Goal: Task Accomplishment & Management: Manage account settings

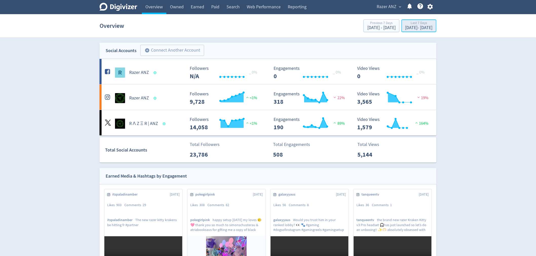
click at [412, 26] on div "[DATE] - [DATE]" at bounding box center [418, 28] width 27 height 5
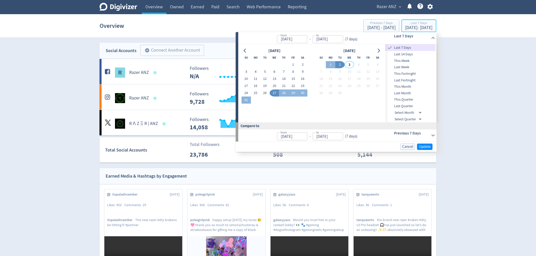
type input "[DATE]"
click at [282, 41] on input "[DATE]" at bounding box center [292, 39] width 30 height 8
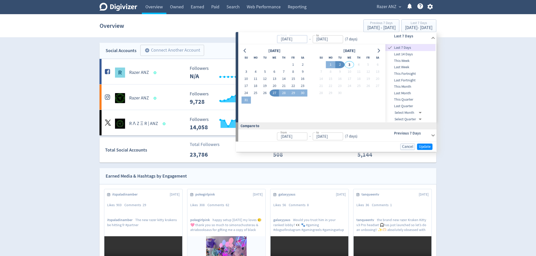
drag, startPoint x: 284, startPoint y: 39, endPoint x: 279, endPoint y: 38, distance: 4.9
click at [279, 38] on input "[DATE]" at bounding box center [292, 39] width 30 height 8
click at [332, 36] on input "[DATE]" at bounding box center [327, 39] width 30 height 8
type input "[DATE]"
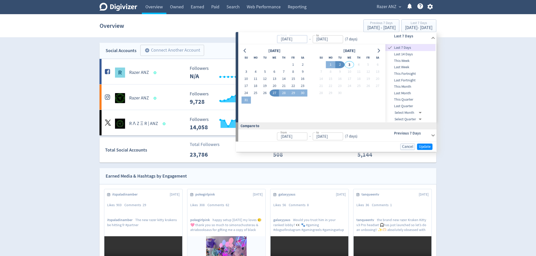
type input "[DATE]"
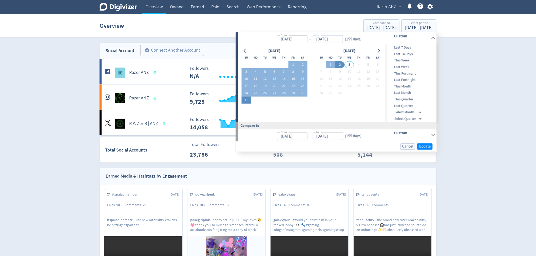
type input "[DATE]"
click at [247, 103] on button "31" at bounding box center [245, 100] width 9 height 7
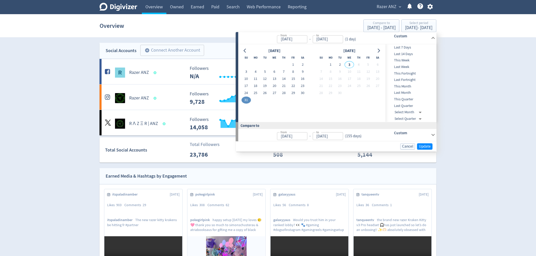
type input "[DATE]"
click at [297, 40] on input "[DATE]" at bounding box center [292, 39] width 30 height 8
type input "[DATE]"
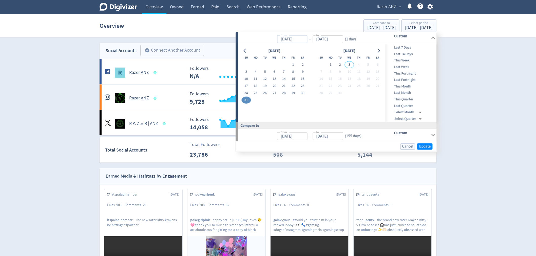
type input "[DATE]"
click at [287, 37] on label "from" at bounding box center [283, 35] width 6 height 4
click at [287, 37] on input "[DATE]" at bounding box center [292, 39] width 30 height 8
click at [285, 39] on input "[DATE]" at bounding box center [292, 39] width 30 height 8
drag, startPoint x: 284, startPoint y: 39, endPoint x: 280, endPoint y: 39, distance: 3.3
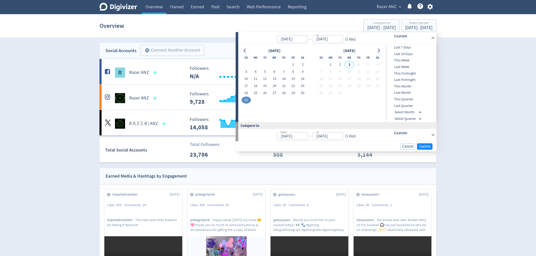
click at [280, 39] on input "[DATE]" at bounding box center [292, 39] width 30 height 8
drag, startPoint x: 285, startPoint y: 38, endPoint x: 287, endPoint y: 35, distance: 4.6
click at [276, 38] on p "from [DATE] from - to [DATE] to ( 1 day )" at bounding box center [299, 38] width 117 height 10
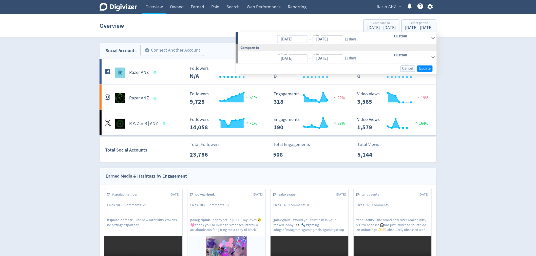
click at [290, 38] on input "[DATE]" at bounding box center [292, 39] width 30 height 8
type input "[DATE]"
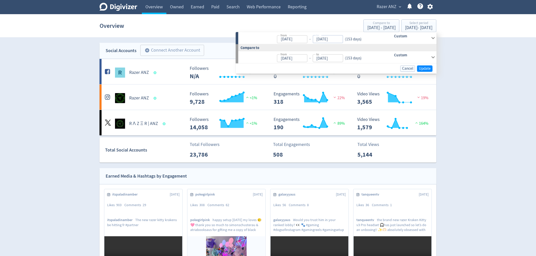
click at [337, 39] on input "[DATE]" at bounding box center [327, 39] width 30 height 8
type input "[DATE]"
click at [429, 69] on span "Update" at bounding box center [425, 69] width 12 height 4
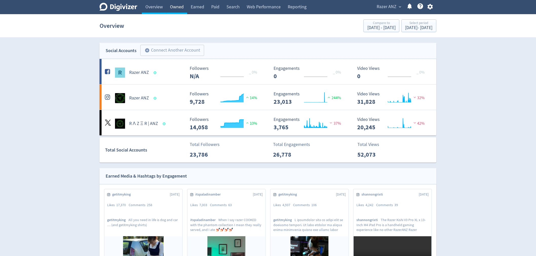
click at [175, 10] on link "Owned" at bounding box center [176, 7] width 21 height 14
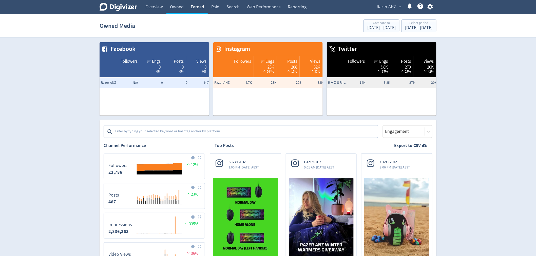
click at [194, 5] on link "Earned" at bounding box center [197, 7] width 21 height 14
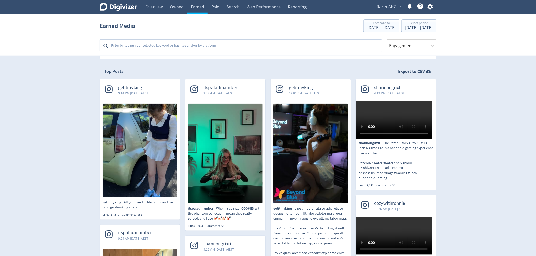
scroll to position [112, 0]
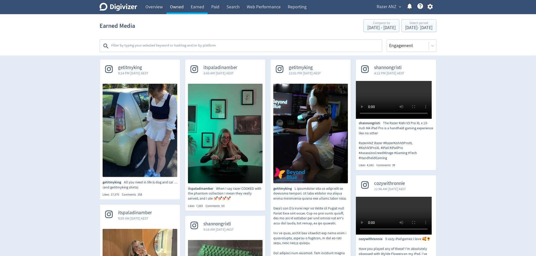
click at [176, 6] on link "Owned" at bounding box center [176, 7] width 21 height 14
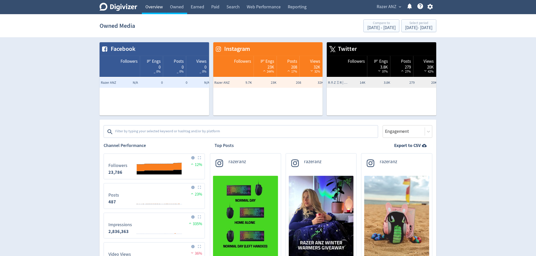
click at [149, 4] on link "Overview" at bounding box center [154, 7] width 25 height 14
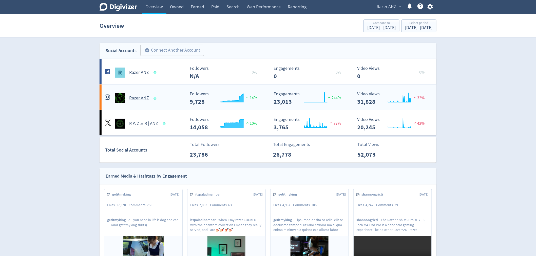
click at [144, 97] on h5 "Razer ANZ" at bounding box center [139, 98] width 20 height 6
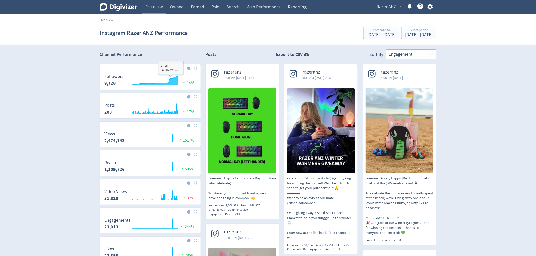
click at [417, 54] on div at bounding box center [406, 54] width 36 height 7
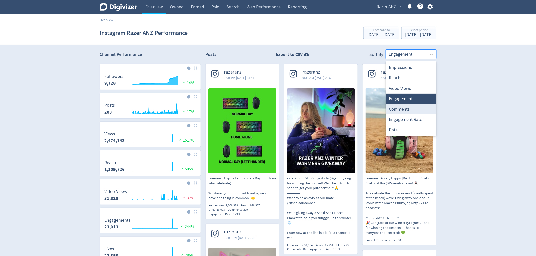
click at [406, 110] on div "Comments" at bounding box center [411, 109] width 51 height 10
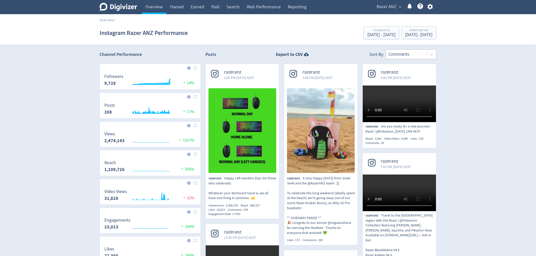
click at [410, 53] on div at bounding box center [406, 54] width 36 height 7
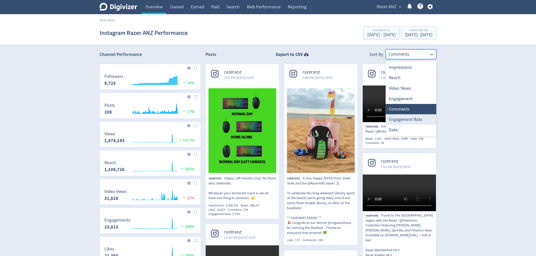
click at [411, 119] on div "Engagement Rate" at bounding box center [411, 119] width 51 height 10
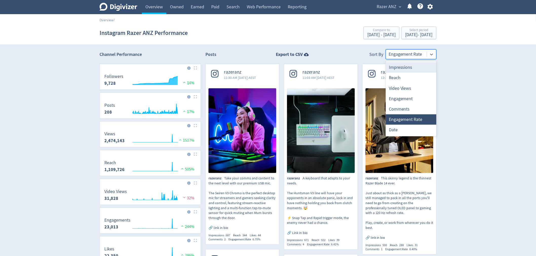
click at [415, 54] on div at bounding box center [406, 54] width 36 height 7
click at [407, 75] on div "Reach" at bounding box center [411, 78] width 51 height 10
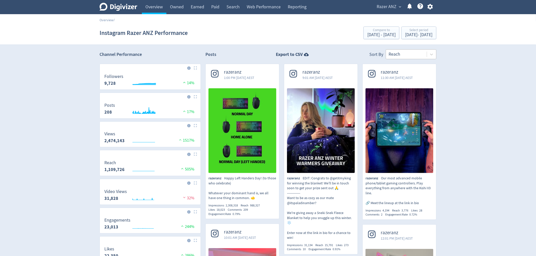
click at [403, 54] on div at bounding box center [406, 54] width 36 height 7
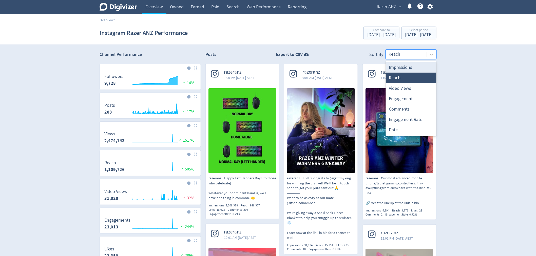
click at [399, 71] on div "Impressions" at bounding box center [411, 67] width 51 height 10
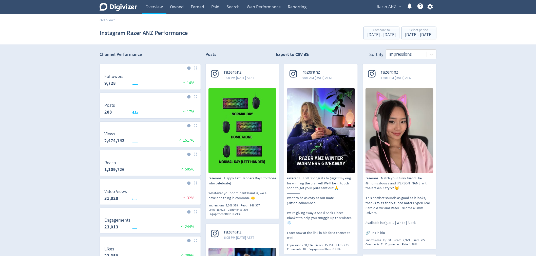
click at [398, 54] on div at bounding box center [406, 54] width 36 height 7
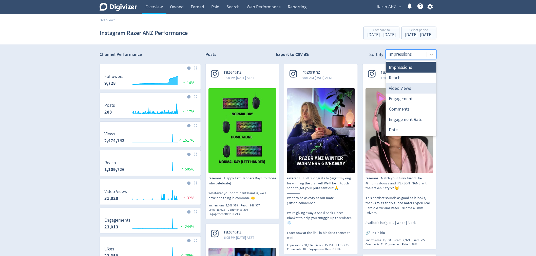
click at [402, 88] on div "Video Views" at bounding box center [411, 88] width 51 height 10
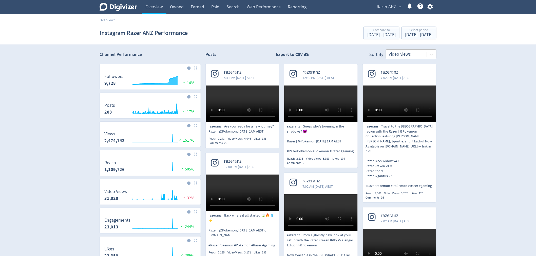
click at [403, 56] on div at bounding box center [406, 54] width 36 height 7
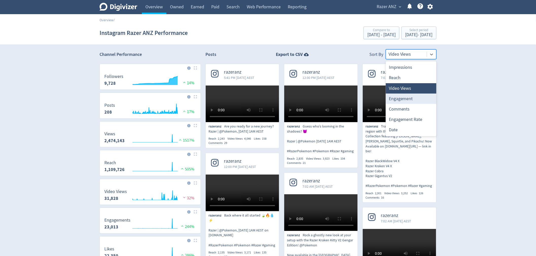
click at [403, 97] on div "Engagement" at bounding box center [411, 99] width 51 height 10
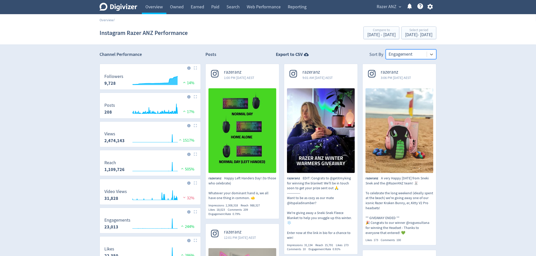
click at [401, 51] on div at bounding box center [406, 54] width 36 height 7
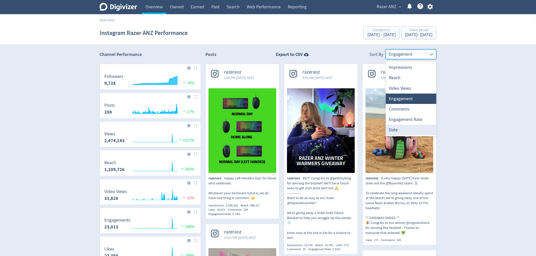
click at [401, 128] on div "Date" at bounding box center [411, 130] width 51 height 10
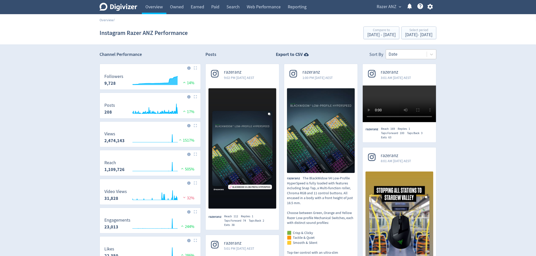
click at [401, 55] on div at bounding box center [406, 54] width 36 height 7
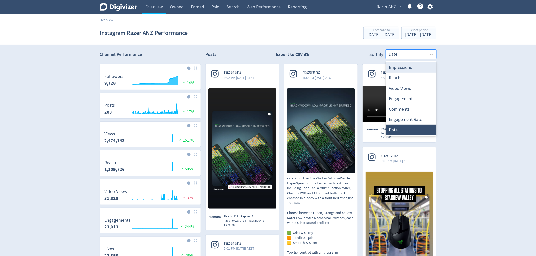
click at [397, 70] on div "Impressions" at bounding box center [411, 67] width 51 height 10
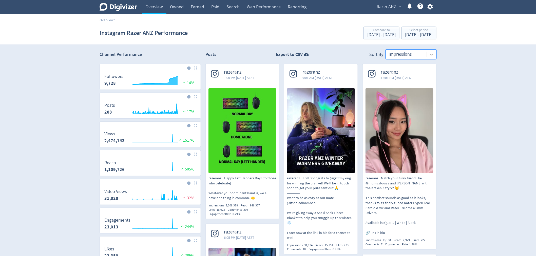
click at [407, 54] on div at bounding box center [406, 54] width 36 height 7
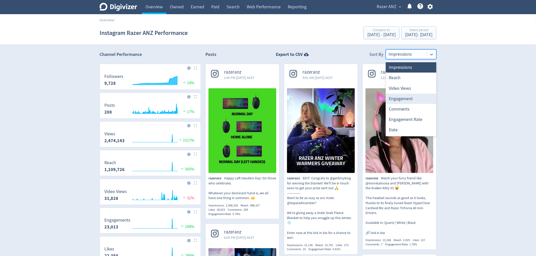
click at [400, 99] on div "Engagement" at bounding box center [411, 99] width 51 height 10
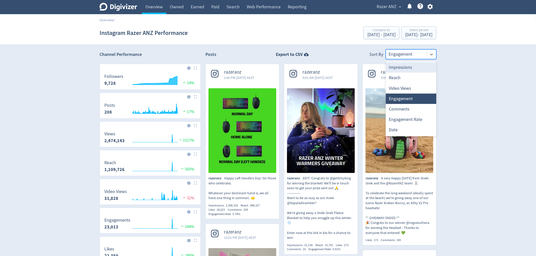
click at [399, 58] on div at bounding box center [406, 54] width 36 height 7
click at [396, 122] on div "Engagement Rate" at bounding box center [411, 119] width 51 height 10
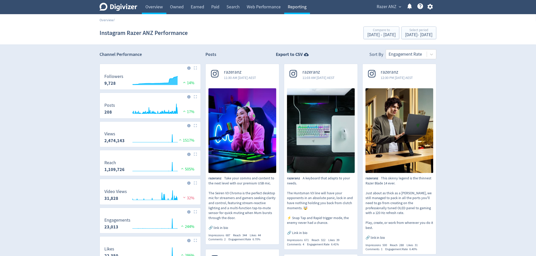
click at [289, 9] on link "Reporting" at bounding box center [297, 7] width 26 height 14
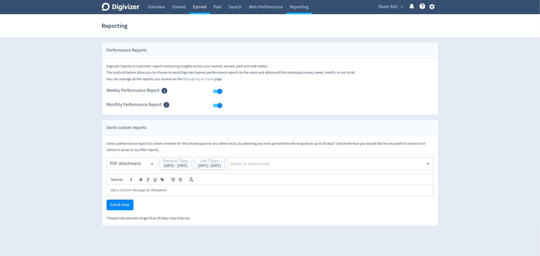
click at [205, 5] on link "Earned" at bounding box center [199, 7] width 21 height 14
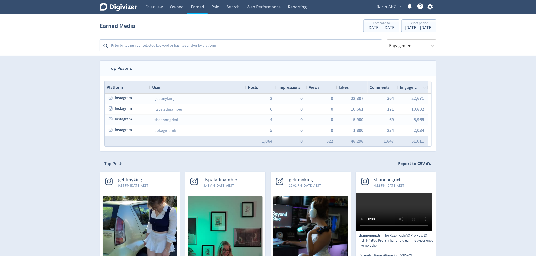
click at [390, 10] on span "Razer ANZ" at bounding box center [386, 7] width 20 height 8
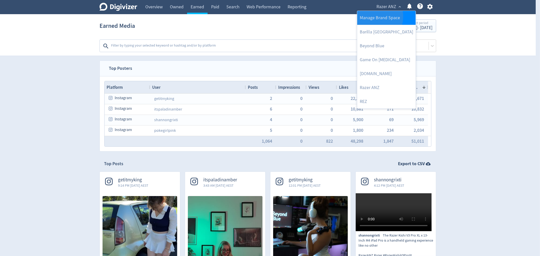
click at [373, 16] on link "Manage Brand Space" at bounding box center [386, 18] width 58 height 14
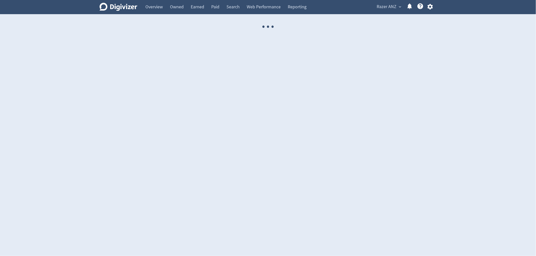
select select "USER"
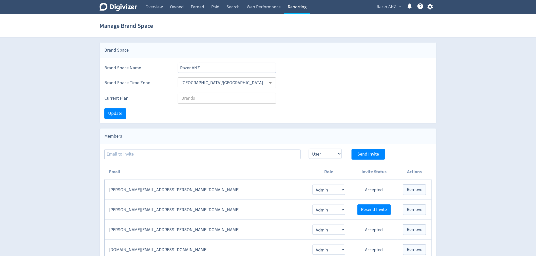
click at [293, 8] on link "Reporting" at bounding box center [297, 7] width 26 height 14
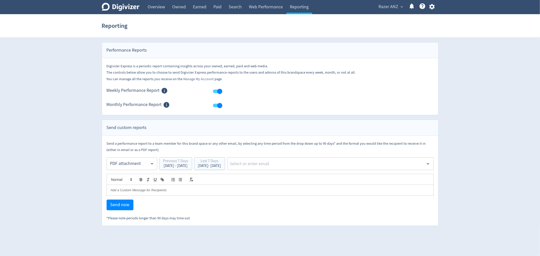
click at [192, 78] on link "Manage My Account" at bounding box center [199, 79] width 30 height 5
